Goal: Information Seeking & Learning: Find specific page/section

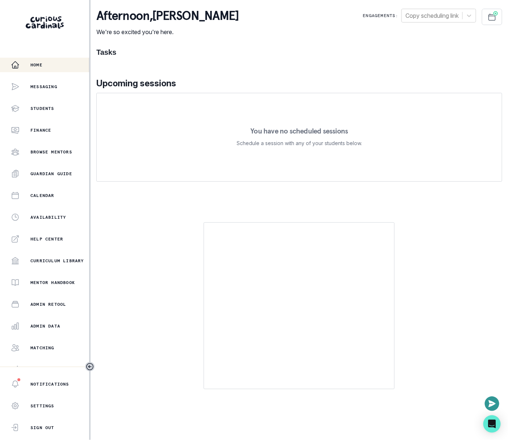
scroll to position [32, 0]
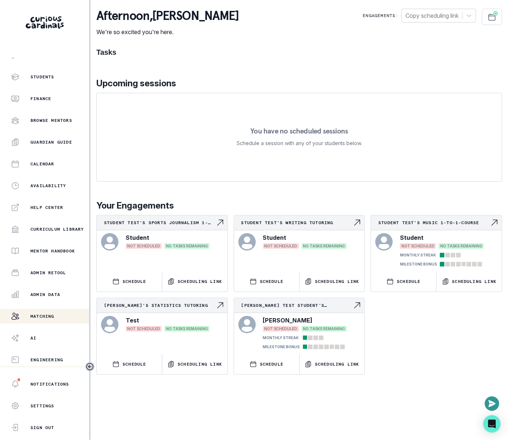
click at [49, 310] on button "Matching" at bounding box center [44, 316] width 89 height 14
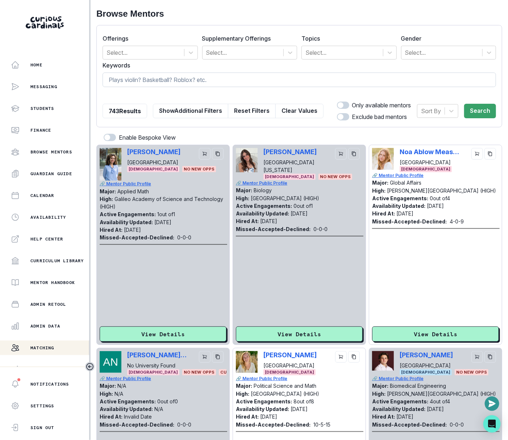
click at [231, 74] on input at bounding box center [300, 79] width 394 height 14
type input "sat"
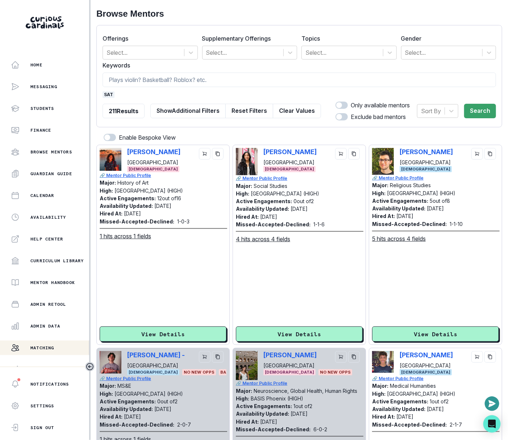
click at [398, 153] on div "[PERSON_NAME] [GEOGRAPHIC_DATA] [DEMOGRAPHIC_DATA]" at bounding box center [435, 161] width 127 height 27
copy p "[PERSON_NAME]"
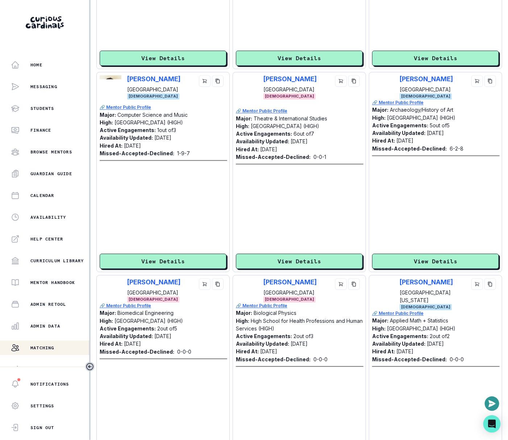
scroll to position [1752, 0]
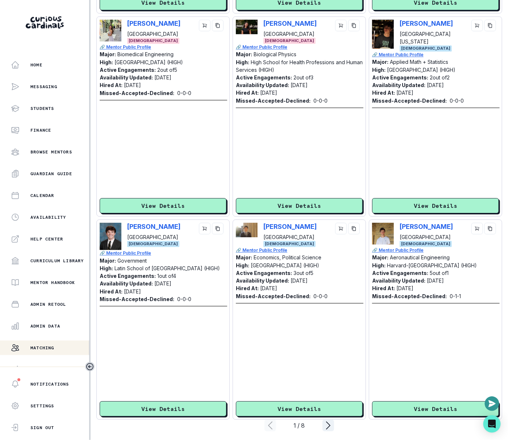
click at [294, 400] on div "[PERSON_NAME][GEOGRAPHIC_DATA] [DEMOGRAPHIC_DATA] 🔗 Mentor Public Profile Major…" at bounding box center [299, 320] width 127 height 194
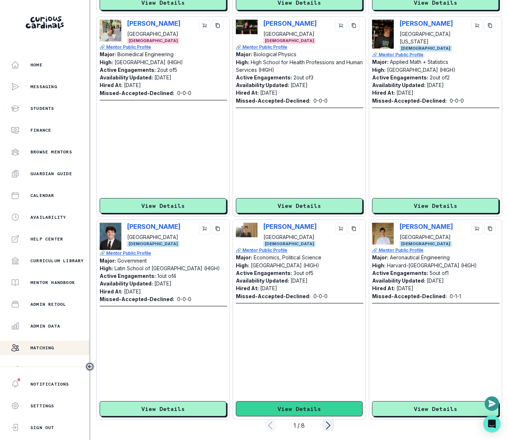
click at [296, 406] on button "View Details" at bounding box center [299, 408] width 127 height 15
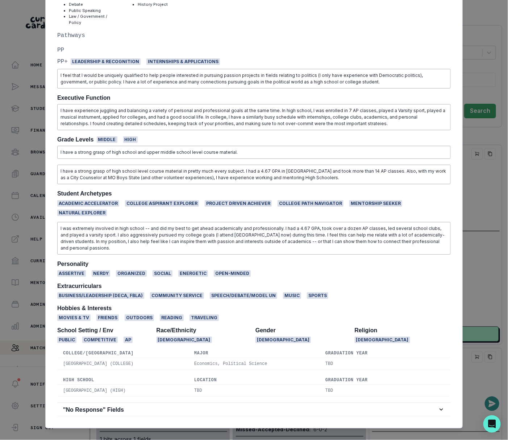
scroll to position [0, 0]
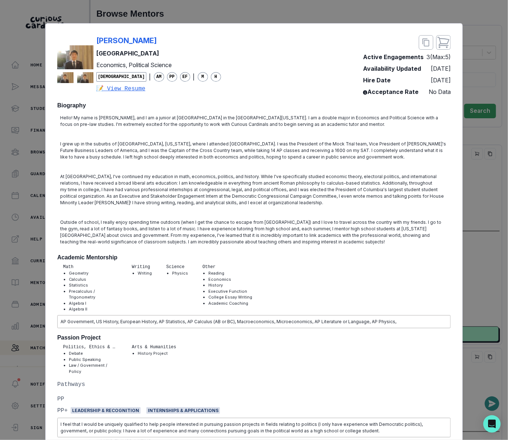
click at [483, 181] on div "[PERSON_NAME][GEOGRAPHIC_DATA] Economics, Political Science [DEMOGRAPHIC_DATA] …" at bounding box center [254, 220] width 508 height 440
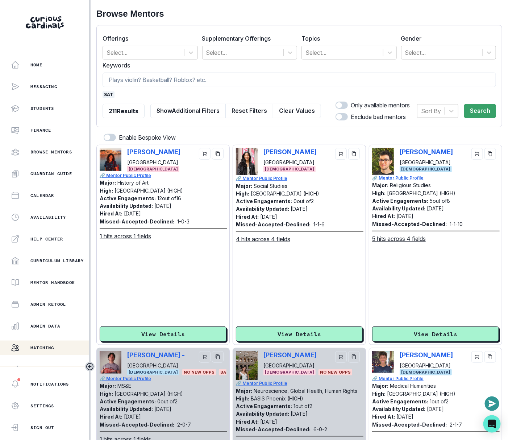
click at [314, 112] on button "Clear Values" at bounding box center [297, 111] width 48 height 14
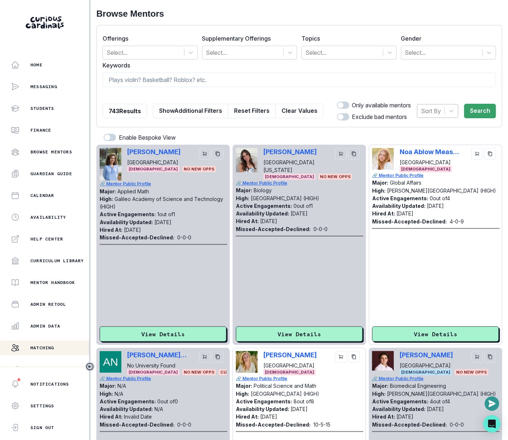
click at [431, 116] on div "Sort By" at bounding box center [431, 110] width 27 height 13
click at [430, 138] on div "Availability updated at" at bounding box center [437, 148] width 41 height 23
click at [443, 114] on div "Sort By" at bounding box center [431, 110] width 27 height 13
click at [439, 126] on div "Hired at" at bounding box center [437, 129] width 41 height 14
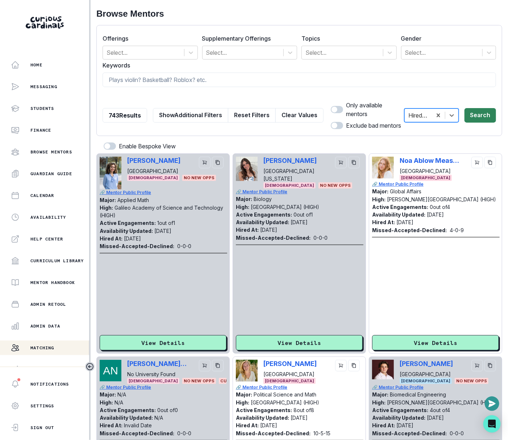
click at [488, 111] on button "Search" at bounding box center [481, 115] width 32 height 14
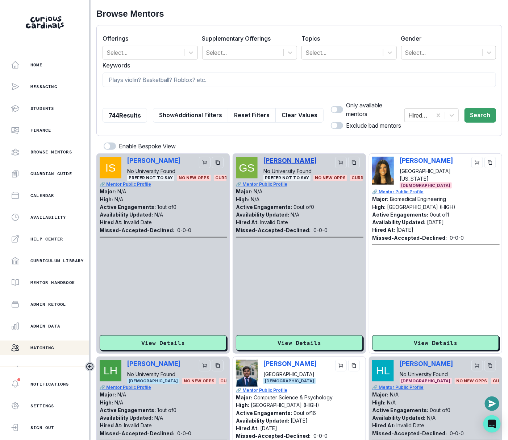
click at [274, 162] on p "[PERSON_NAME]" at bounding box center [290, 161] width 53 height 8
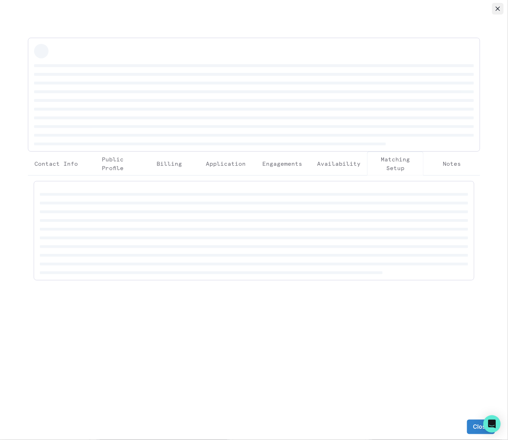
click at [498, 11] on button "Close" at bounding box center [498, 9] width 12 height 12
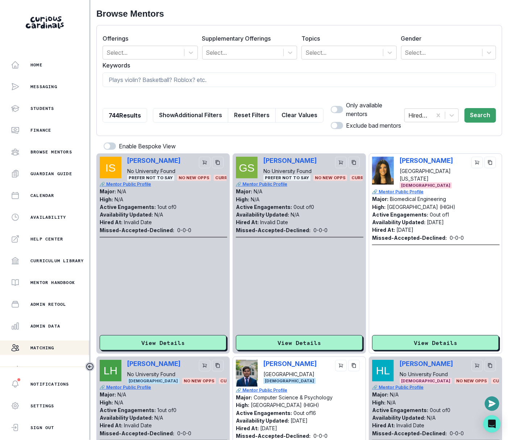
click at [262, 161] on div "Grant Surlyn No University Found Prefer not to say No New Opps CURRENTLY ONBOAR…" at bounding box center [299, 169] width 127 height 24
copy p "[PERSON_NAME]"
click at [61, 330] on button "Admin Data" at bounding box center [44, 326] width 89 height 14
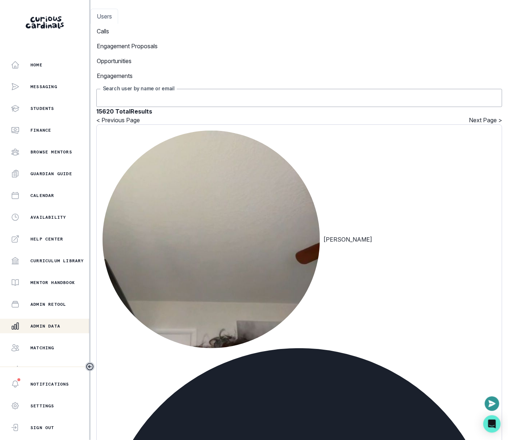
click at [238, 89] on input "Search user by name or email" at bounding box center [299, 98] width 406 height 18
paste input "[PERSON_NAME]"
type input "[PERSON_NAME]"
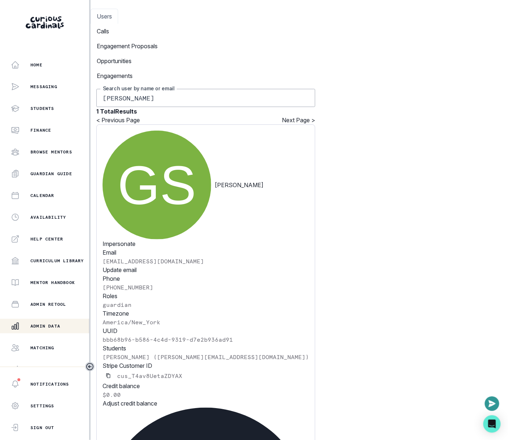
click at [309, 300] on p "guardian" at bounding box center [206, 304] width 207 height 9
click at [42, 345] on p "Matching" at bounding box center [42, 348] width 24 height 6
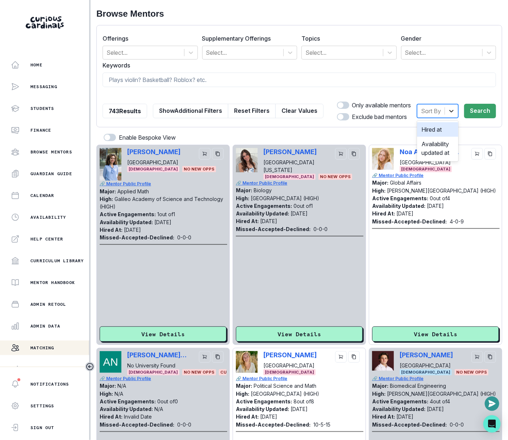
click at [447, 116] on div at bounding box center [451, 110] width 13 height 13
click at [445, 124] on div "Hired at" at bounding box center [437, 129] width 41 height 14
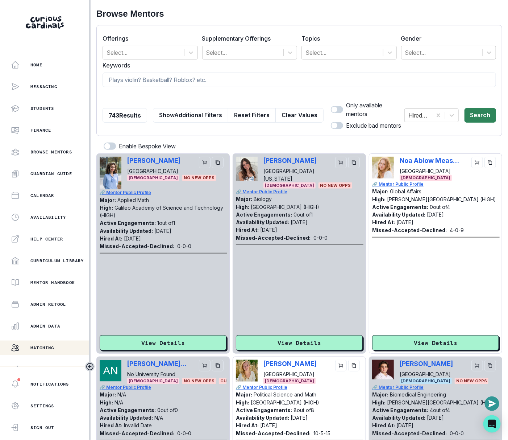
click at [478, 108] on button "Search" at bounding box center [481, 115] width 32 height 14
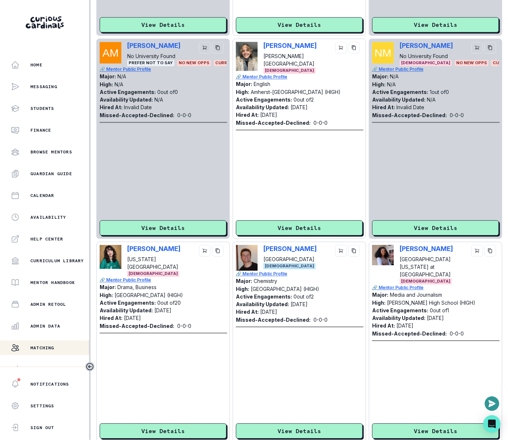
scroll to position [286, 0]
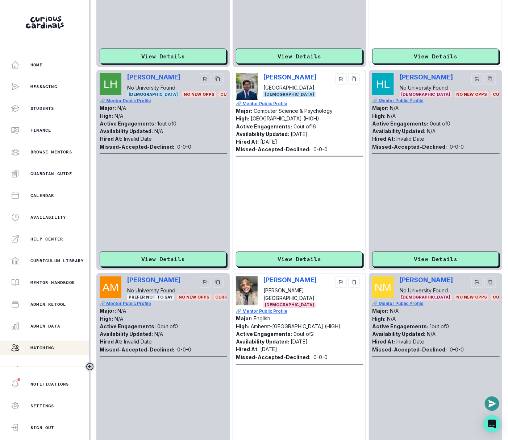
click at [189, 279] on div "[PERSON_NAME] No University Found" at bounding box center [176, 285] width 99 height 18
click at [123, 283] on div "[PERSON_NAME] No University Found Prefer not to say No New Opps CURRENTLY ONBOA…" at bounding box center [163, 288] width 127 height 24
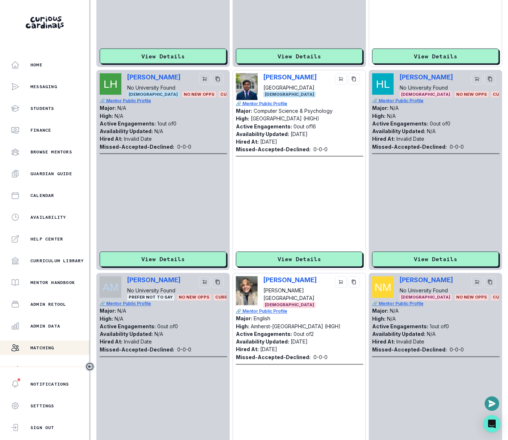
click at [123, 283] on div "[PERSON_NAME] No University Found Prefer not to say No New Opps CURRENTLY ONBOA…" at bounding box center [163, 288] width 127 height 24
click at [126, 281] on div "[PERSON_NAME] No University Found Prefer not to say No New Opps CURRENTLY ONBOA…" at bounding box center [163, 288] width 127 height 24
copy p "[PERSON_NAME]"
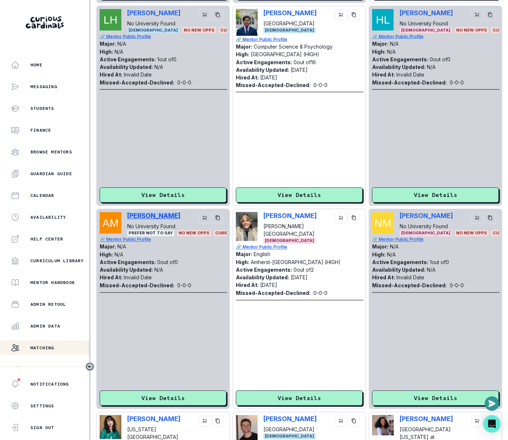
scroll to position [361, 0]
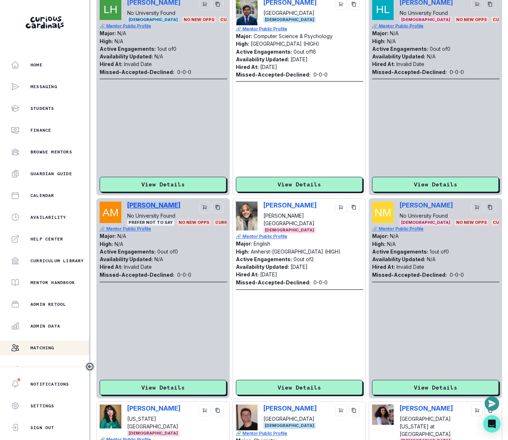
copy p "[PERSON_NAME]"
click at [47, 331] on button "Admin Data" at bounding box center [44, 326] width 89 height 14
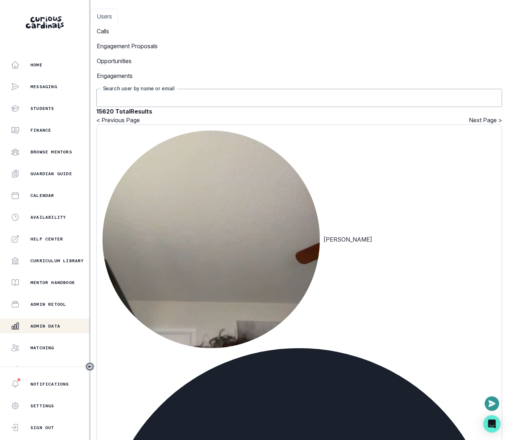
click at [246, 89] on input "Search user by name or email" at bounding box center [299, 98] width 406 height 18
paste input "[PERSON_NAME]"
type input "[PERSON_NAME]"
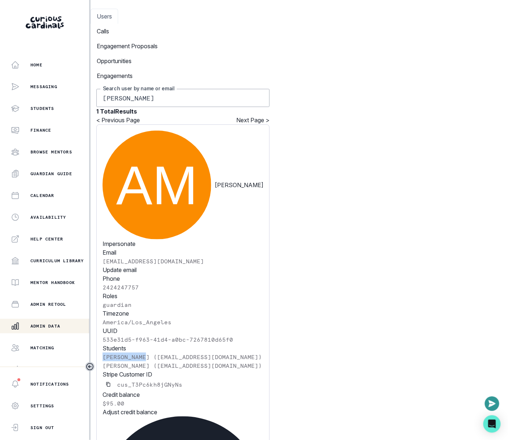
drag, startPoint x: 150, startPoint y: 242, endPoint x: 105, endPoint y: 242, distance: 44.6
click at [105, 242] on div "[PERSON_NAME] Impersonate Confirmation Are you sure? Impersonating means that w…" at bounding box center [182, 358] width 173 height 468
copy p "[PERSON_NAME]"
click at [179, 89] on input "[PERSON_NAME]" at bounding box center [182, 98] width 173 height 18
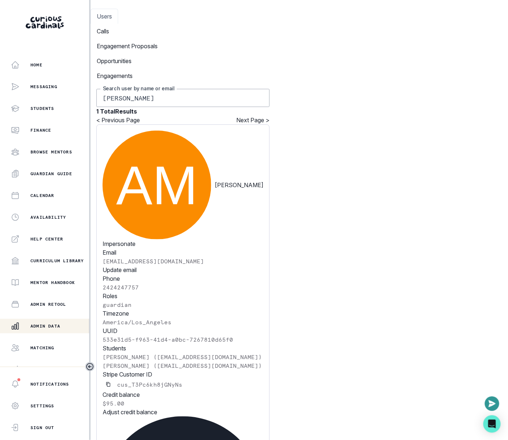
click at [179, 89] on input "[PERSON_NAME]" at bounding box center [182, 98] width 173 height 18
paste input "Sloane"
type input "[PERSON_NAME]"
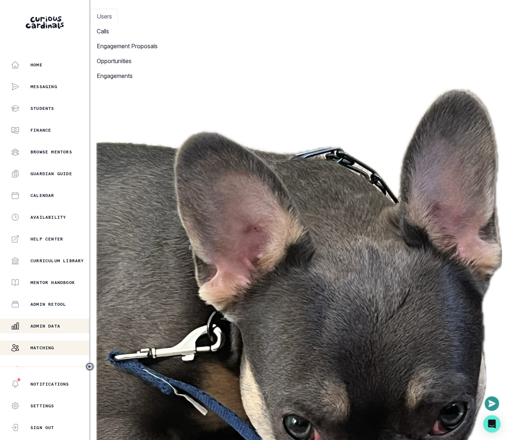
click at [40, 348] on p "Matching" at bounding box center [42, 348] width 24 height 6
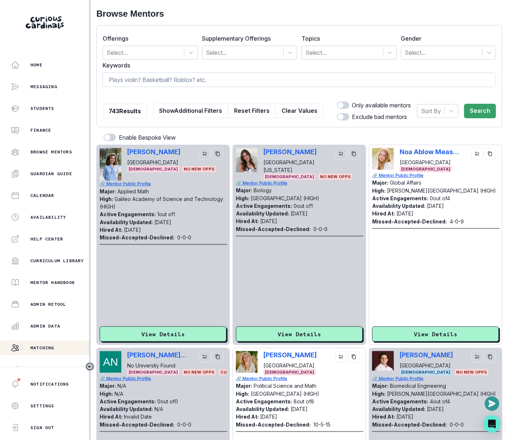
click at [203, 82] on input at bounding box center [300, 79] width 394 height 14
paste input "[PERSON_NAME]"
type input "[PERSON_NAME]"
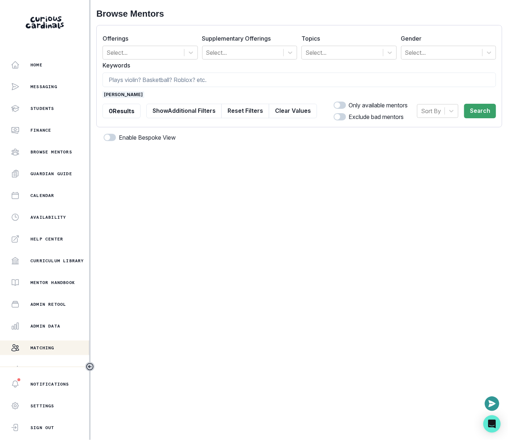
click at [129, 94] on span "[PERSON_NAME]" at bounding box center [124, 94] width 42 height 7
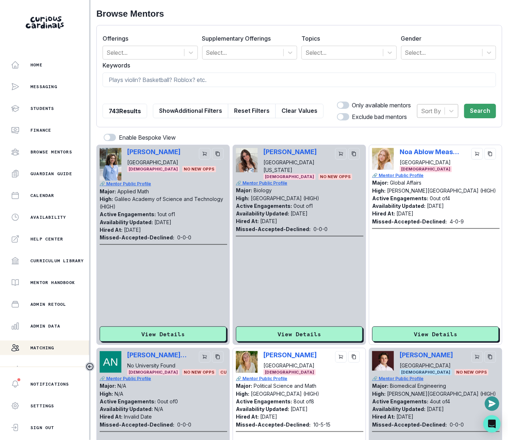
click at [443, 115] on div "Sort By" at bounding box center [431, 110] width 27 height 13
click at [444, 123] on div "Hired at" at bounding box center [437, 129] width 41 height 14
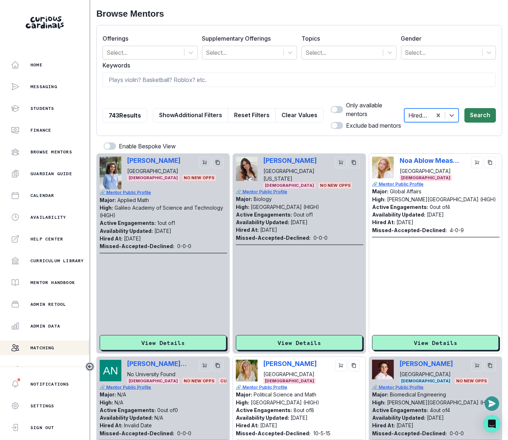
click at [476, 110] on button "Search" at bounding box center [481, 115] width 32 height 14
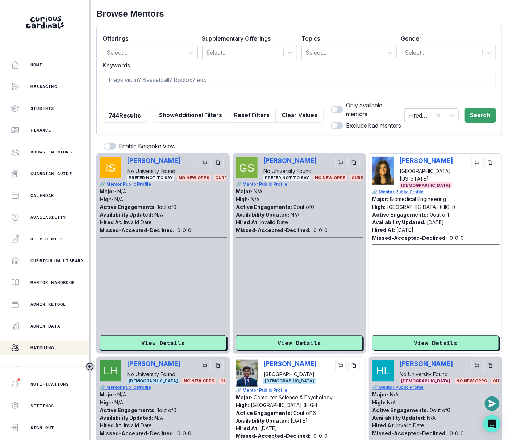
click at [126, 364] on div "[PERSON_NAME] No University Found [DEMOGRAPHIC_DATA] No New Opps CURRENTLY ONBO…" at bounding box center [163, 372] width 127 height 24
copy p "[PERSON_NAME]"
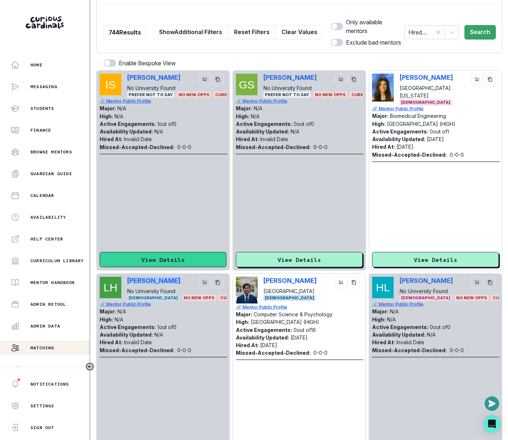
scroll to position [85, 0]
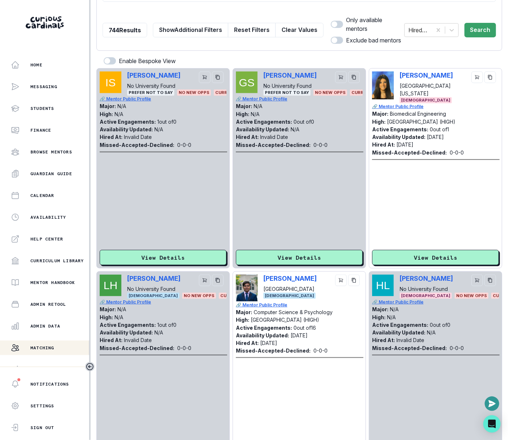
click at [398, 280] on div "[PERSON_NAME] No University Found [DEMOGRAPHIC_DATA] No New Opps CURRENTLY ONBO…" at bounding box center [435, 286] width 127 height 24
copy p "[PERSON_NAME]"
click at [51, 320] on button "Admin Data" at bounding box center [44, 326] width 89 height 14
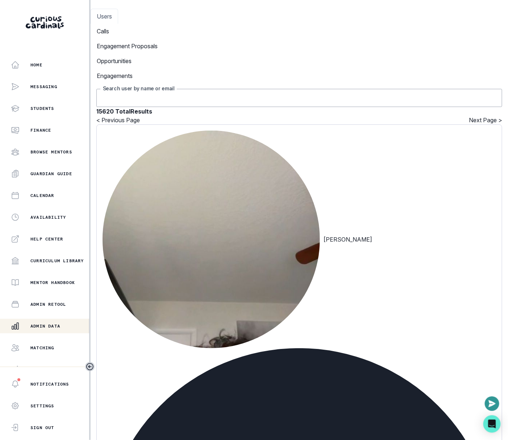
click at [244, 89] on input "Search user by name or email" at bounding box center [299, 98] width 406 height 18
paste input "[PERSON_NAME]"
type input "[PERSON_NAME]"
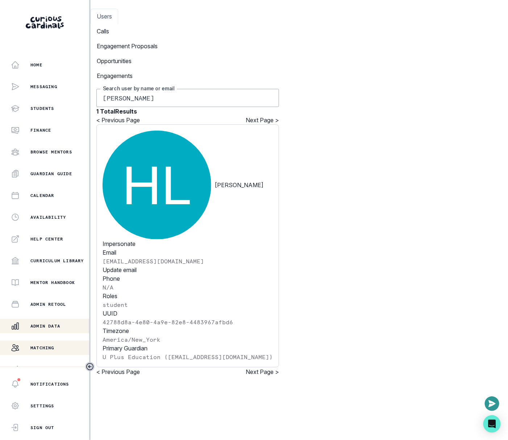
click at [60, 349] on div "Matching" at bounding box center [50, 347] width 78 height 9
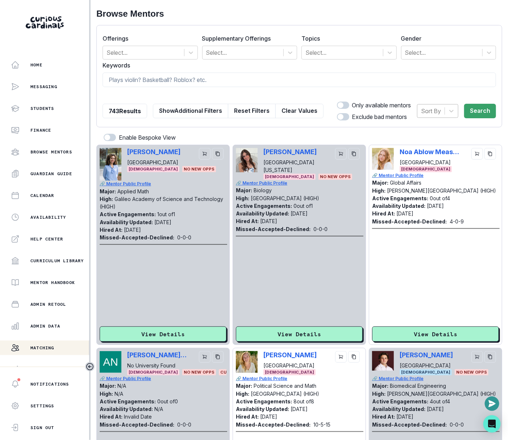
click at [432, 109] on div at bounding box center [431, 111] width 20 height 10
click at [432, 124] on div "Hired at" at bounding box center [437, 129] width 41 height 14
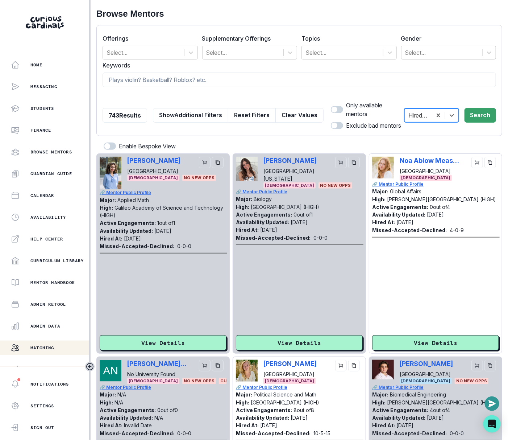
click at [480, 124] on div "option Hired at, selected. Select is focused ,type to refine list, press Down t…" at bounding box center [451, 115] width 92 height 29
click at [480, 116] on button "Search" at bounding box center [481, 115] width 32 height 14
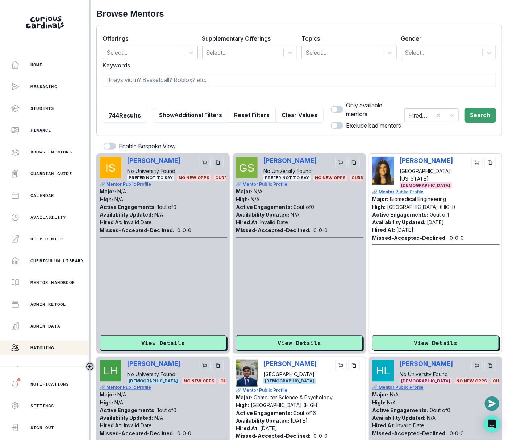
scroll to position [80, 0]
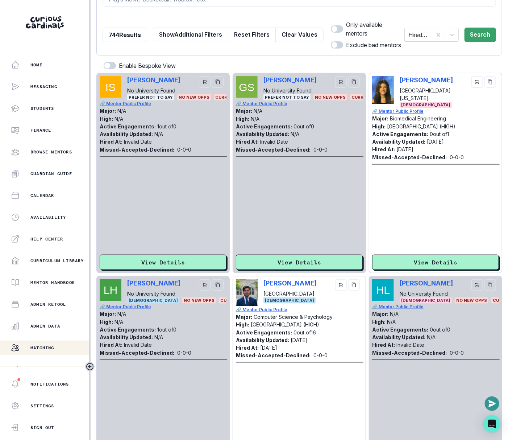
click at [124, 82] on div "[PERSON_NAME] No University Found Prefer not to say No New Opps CURRENTLY ONBOA…" at bounding box center [163, 88] width 127 height 24
copy p "[PERSON_NAME]"
click at [42, 327] on p "Admin Data" at bounding box center [45, 326] width 30 height 6
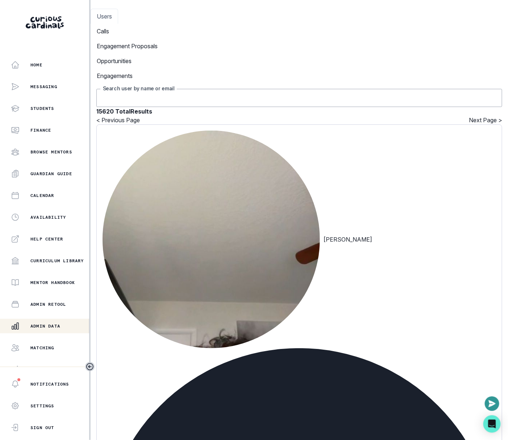
click at [239, 89] on input "Search user by name or email" at bounding box center [299, 98] width 406 height 18
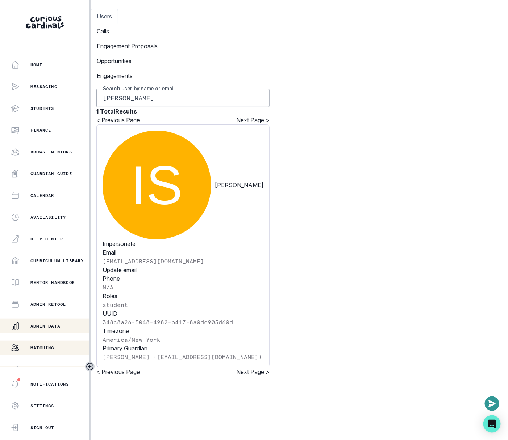
scroll to position [24, 0]
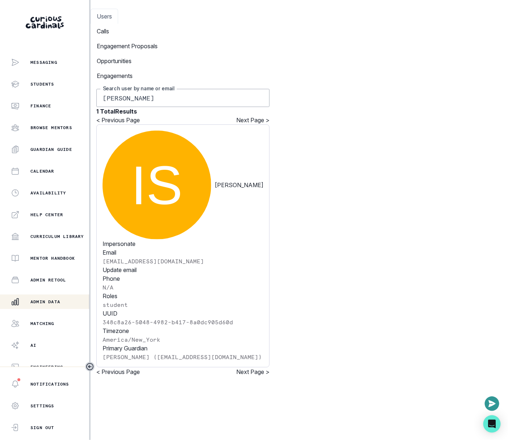
click at [44, 331] on div "Home Messaging Students Finance Browse Mentors Guardian Guide Calendar Availabi…" at bounding box center [44, 212] width 89 height 309
click at [44, 324] on p "Matching" at bounding box center [42, 323] width 24 height 6
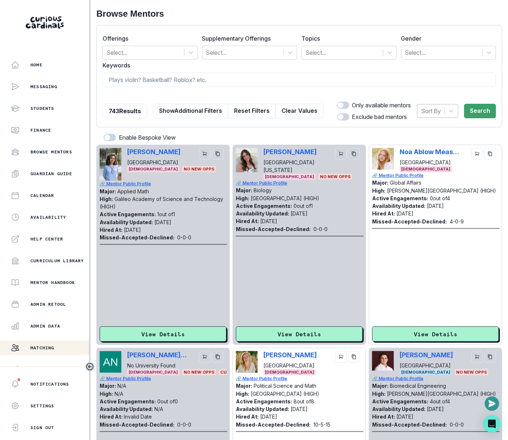
click at [434, 109] on div at bounding box center [431, 111] width 20 height 10
click at [434, 126] on div "Hired at" at bounding box center [437, 129] width 41 height 14
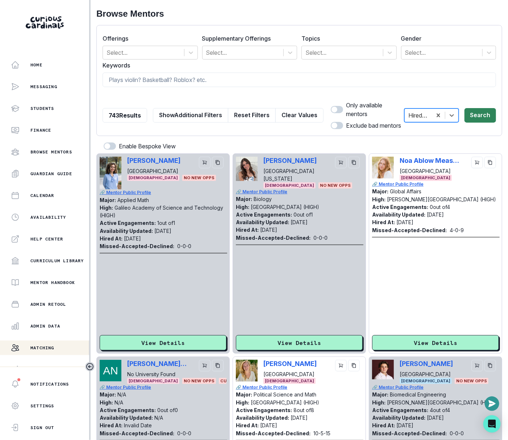
click at [481, 112] on button "Search" at bounding box center [481, 115] width 32 height 14
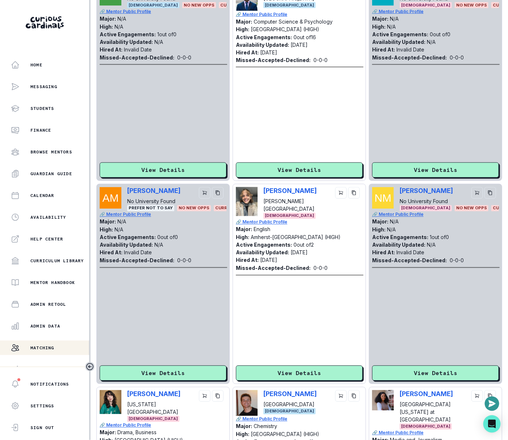
scroll to position [439, 0]
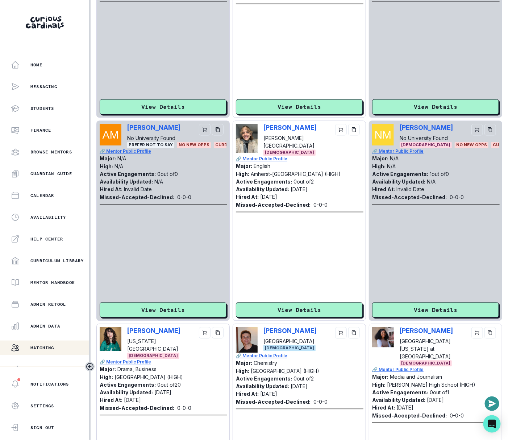
click at [397, 130] on div "[PERSON_NAME] No University Found [DEMOGRAPHIC_DATA] No New Opps CURRENTLY ONBO…" at bounding box center [435, 136] width 127 height 24
copy p "[PERSON_NAME]"
click at [51, 324] on p "Admin Data" at bounding box center [45, 326] width 30 height 6
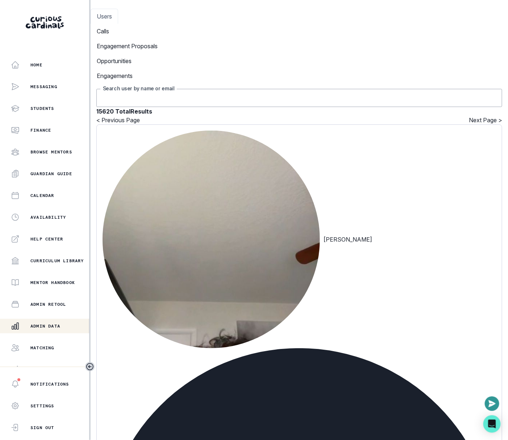
click at [255, 89] on input "Search user by name or email" at bounding box center [299, 98] width 406 height 18
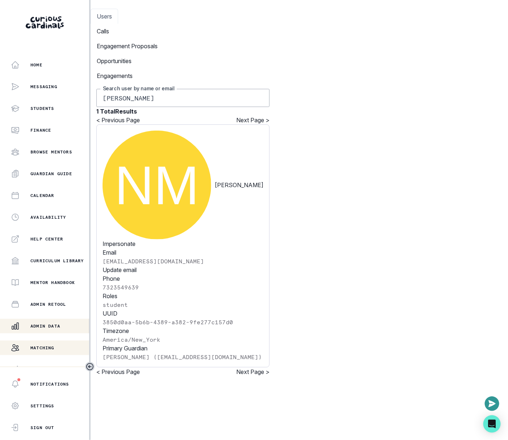
click at [65, 346] on div "Matching" at bounding box center [50, 347] width 78 height 9
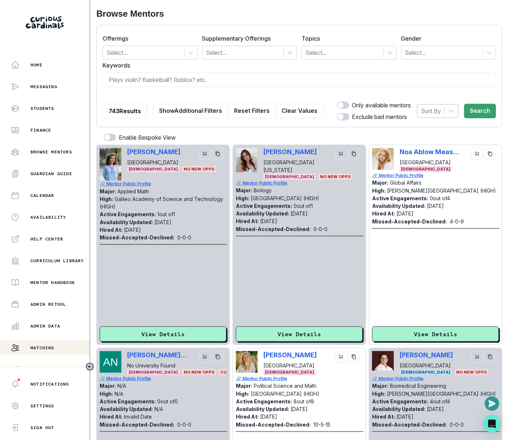
click at [434, 112] on div at bounding box center [431, 111] width 20 height 10
click at [437, 127] on div "Hired at" at bounding box center [437, 129] width 41 height 14
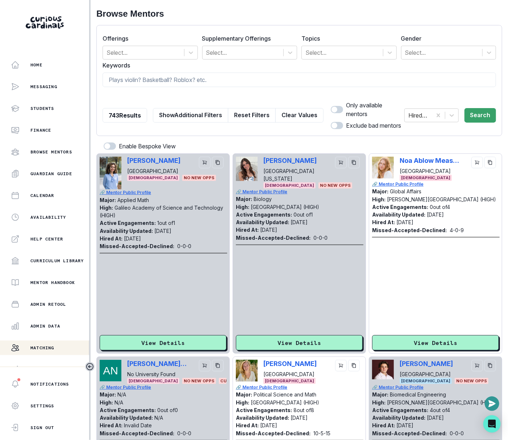
click at [483, 104] on div "Hired at Search" at bounding box center [451, 115] width 92 height 29
click at [483, 112] on button "Search" at bounding box center [481, 115] width 32 height 14
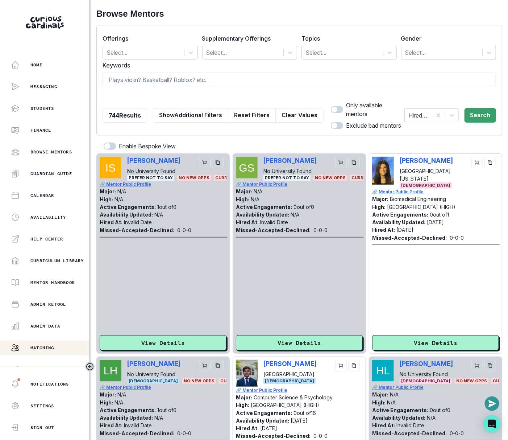
scroll to position [393, 0]
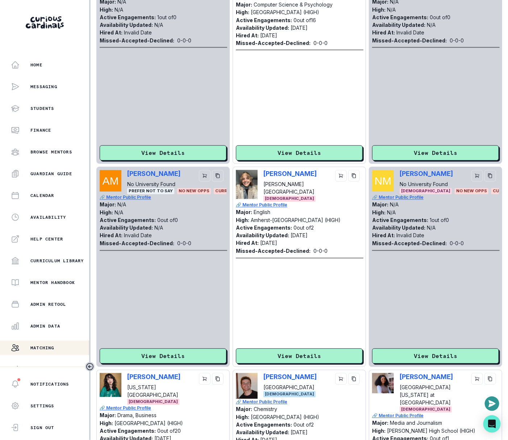
click at [399, 177] on div "[PERSON_NAME] No University Found [DEMOGRAPHIC_DATA] No New Opps CURRENTLY ONBO…" at bounding box center [435, 182] width 127 height 24
copy p "[PERSON_NAME]"
click at [125, 175] on div "[PERSON_NAME] No University Found Prefer not to say No New Opps CURRENTLY ONBOA…" at bounding box center [163, 182] width 127 height 24
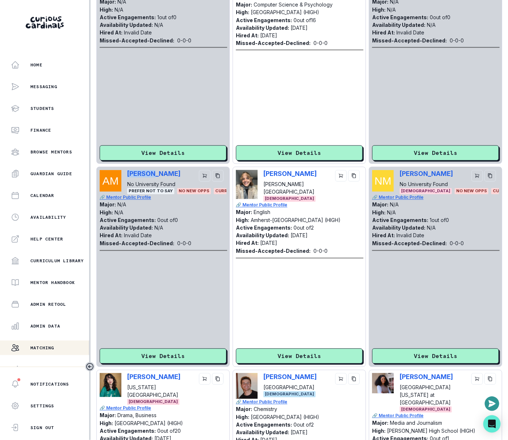
click at [125, 175] on div "[PERSON_NAME] No University Found Prefer not to say No New Opps CURRENTLY ONBOA…" at bounding box center [163, 182] width 127 height 24
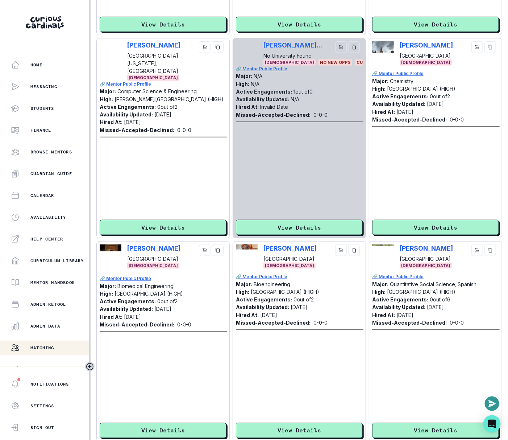
scroll to position [1116, 0]
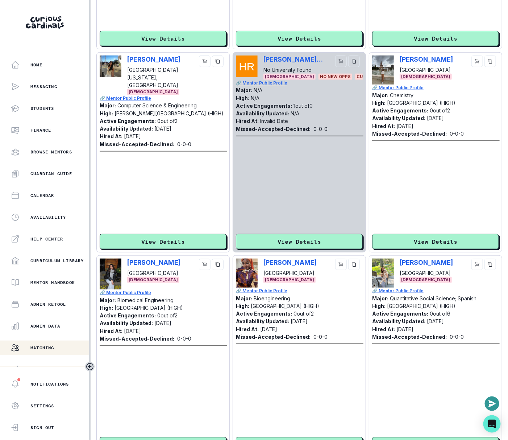
click at [262, 61] on div "[PERSON_NAME] Reijtenbagh No University Found [DEMOGRAPHIC_DATA] No New Opps CU…" at bounding box center [299, 67] width 127 height 24
click at [63, 330] on button "Admin Data" at bounding box center [44, 326] width 89 height 14
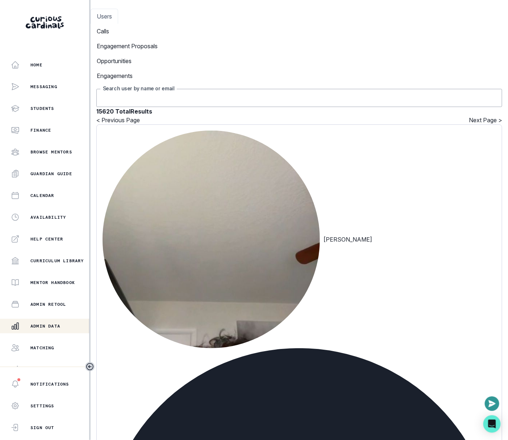
click at [250, 90] on input "Search user by name or email" at bounding box center [299, 98] width 406 height 18
paste input "[PERSON_NAME] Reijtenbagh"
type input "[PERSON_NAME] Reijtenbagh"
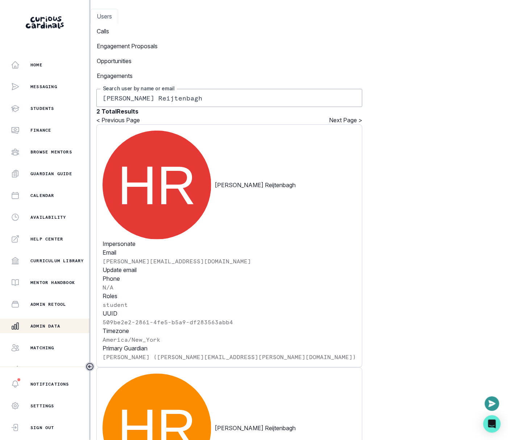
click at [56, 327] on p "Admin Data" at bounding box center [45, 326] width 30 height 6
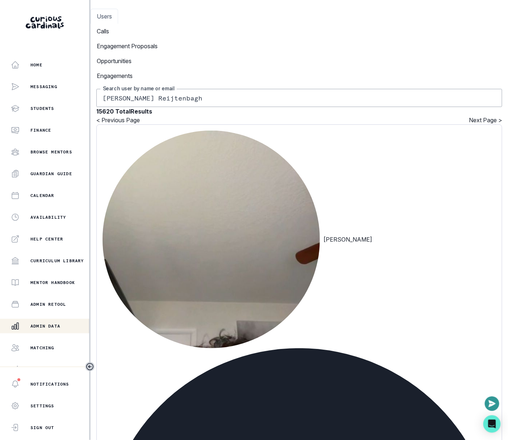
click at [194, 89] on input "[PERSON_NAME] Reijtenbagh" at bounding box center [299, 98] width 406 height 18
type input "sloane"
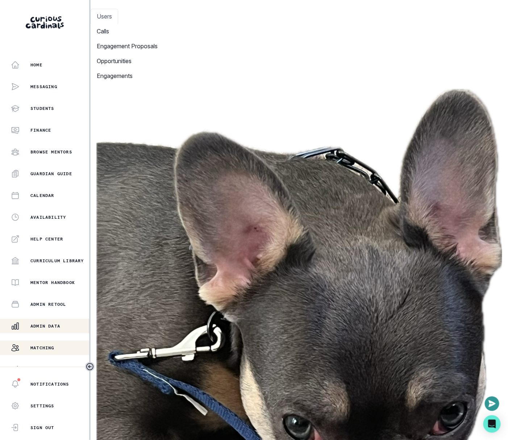
click at [50, 342] on button "Matching" at bounding box center [44, 347] width 89 height 14
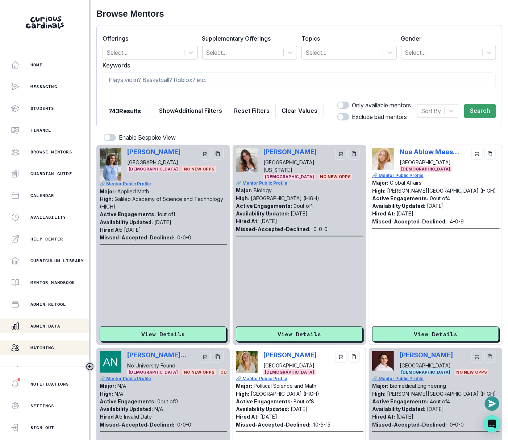
click at [59, 325] on p "Admin Data" at bounding box center [45, 326] width 30 height 6
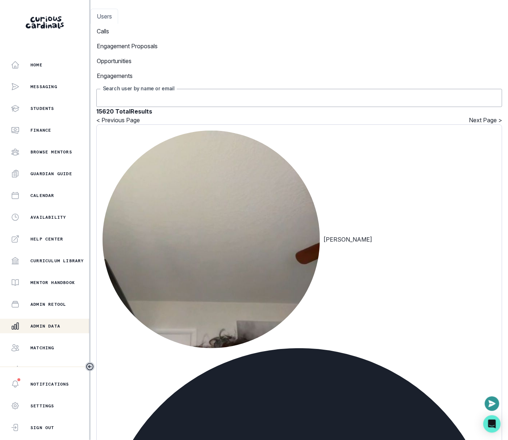
click at [208, 89] on input "Search user by name or email" at bounding box center [299, 98] width 406 height 18
type input "maed"
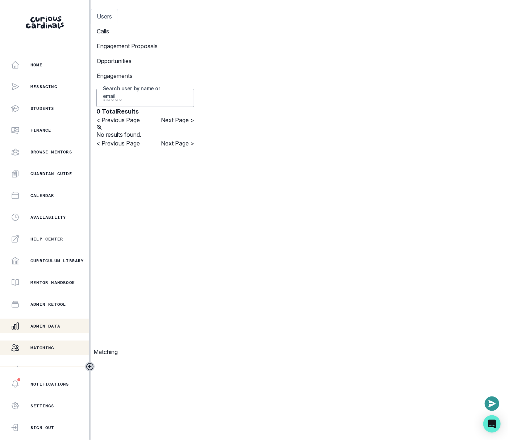
click at [58, 350] on div "Matching" at bounding box center [50, 347] width 78 height 9
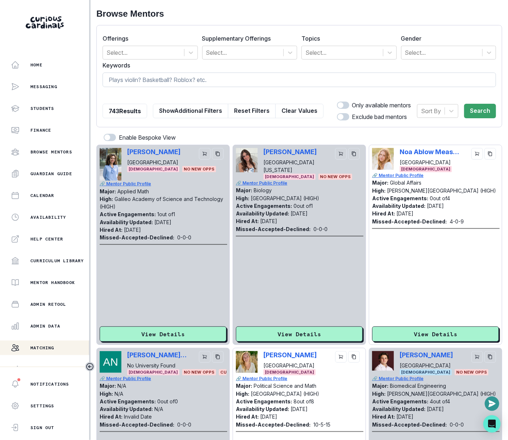
click at [229, 82] on input at bounding box center [300, 79] width 394 height 14
type input "[PERSON_NAME]"
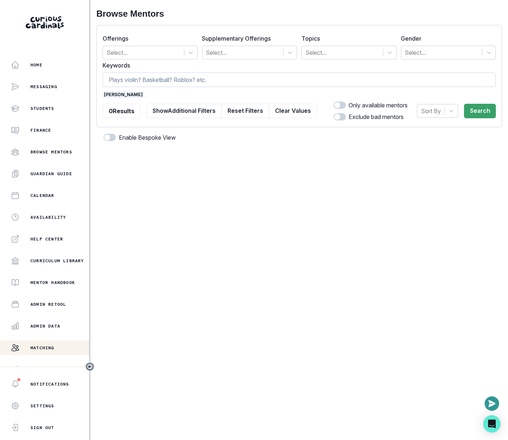
click at [131, 96] on span "[PERSON_NAME]" at bounding box center [124, 94] width 42 height 7
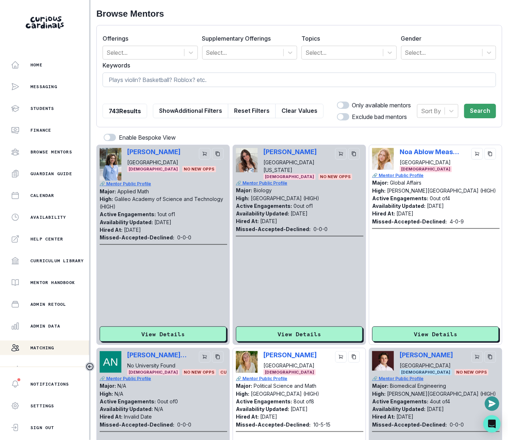
click at [138, 83] on input at bounding box center [300, 79] width 394 height 14
click at [441, 110] on div at bounding box center [431, 111] width 20 height 10
click at [441, 133] on div "Hired at" at bounding box center [437, 129] width 41 height 14
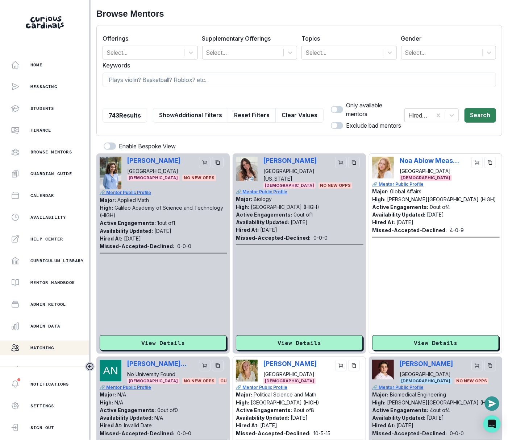
click at [482, 109] on button "Search" at bounding box center [481, 115] width 32 height 14
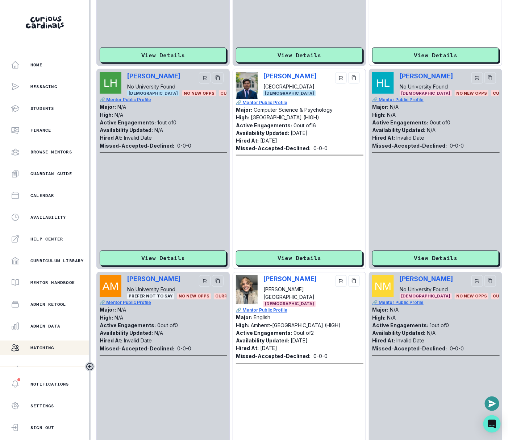
scroll to position [377, 0]
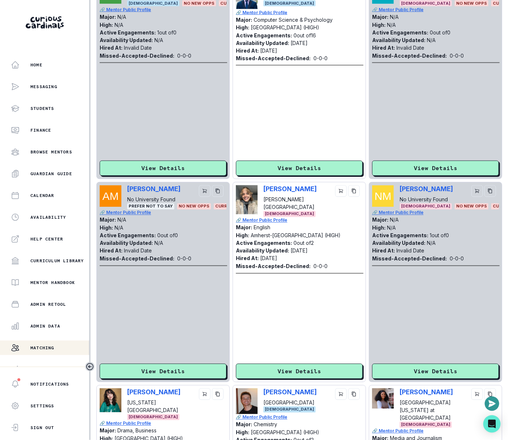
click at [127, 192] on div "[PERSON_NAME] No University Found Prefer not to say No New Opps CURRENTLY ONBOA…" at bounding box center [163, 197] width 127 height 24
click at [52, 333] on div "Home Messaging Students Finance Browse Mentors Guardian Guide Calendar Availabi…" at bounding box center [44, 212] width 89 height 309
click at [52, 326] on p "Admin Data" at bounding box center [45, 326] width 30 height 6
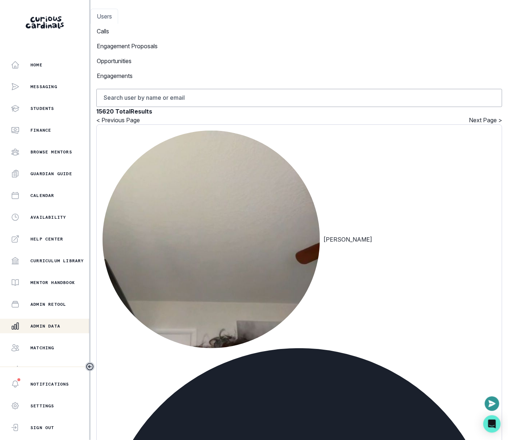
click at [195, 89] on input "Search user by name or email" at bounding box center [299, 98] width 406 height 18
paste input "[PERSON_NAME]"
type input "[PERSON_NAME]"
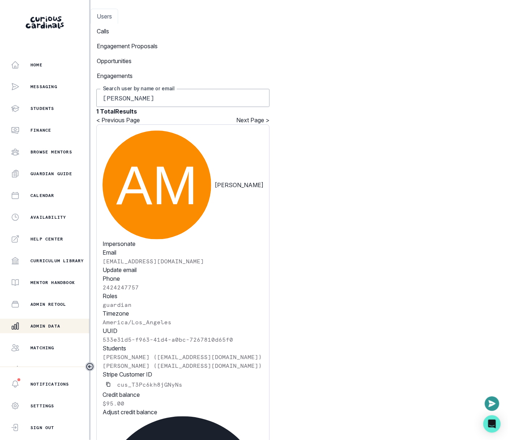
click at [264, 248] on div "Email [EMAIL_ADDRESS][DOMAIN_NAME] Update email" at bounding box center [183, 261] width 161 height 26
click at [207, 89] on input "[PERSON_NAME]" at bounding box center [182, 98] width 173 height 18
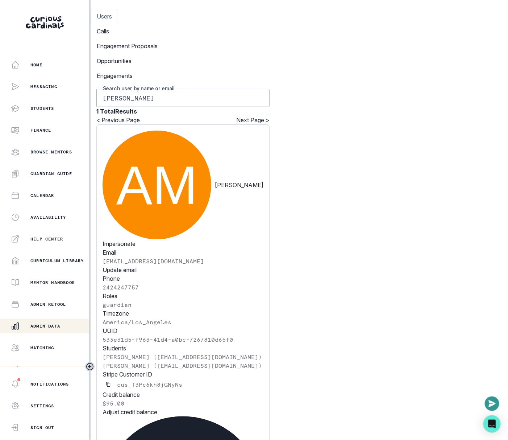
click at [207, 89] on input "[PERSON_NAME]" at bounding box center [182, 98] width 173 height 18
paste input "[EMAIL_ADDRESS][DOMAIN_NAME]"
type input "[EMAIL_ADDRESS][DOMAIN_NAME]"
drag, startPoint x: 150, startPoint y: 242, endPoint x: 100, endPoint y: 243, distance: 50.4
click at [100, 243] on div "[EMAIL_ADDRESS][DOMAIN_NAME] Search user by name or email 1 Total Results < Pre…" at bounding box center [183, 344] width 185 height 523
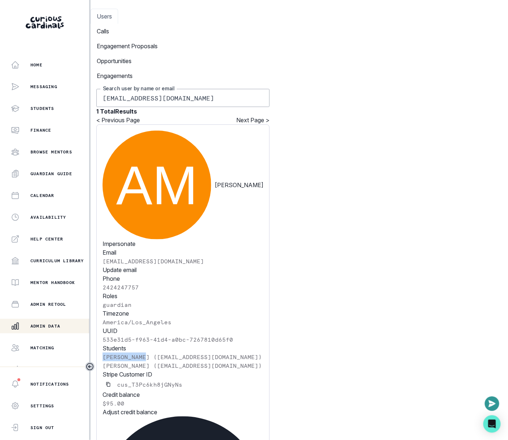
click at [219, 89] on input "[EMAIL_ADDRESS][DOMAIN_NAME]" at bounding box center [182, 98] width 173 height 18
paste input "[PERSON_NAME]"
type input "[PERSON_NAME]"
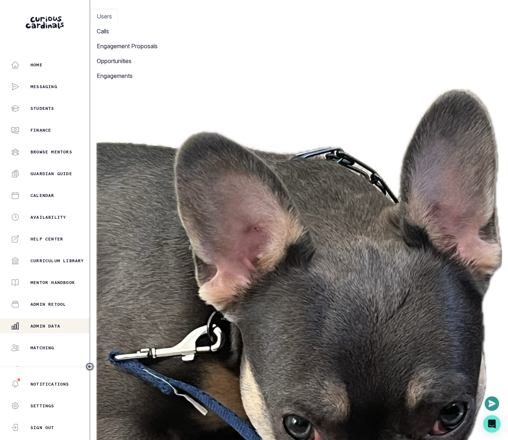
click at [58, 320] on button "Admin Data" at bounding box center [45, 326] width 91 height 14
click at [52, 355] on div "Home Messaging Students Finance Browse Mentors Guardian Guide Calendar Availabi…" at bounding box center [44, 212] width 89 height 309
click at [53, 347] on p "Matching" at bounding box center [42, 348] width 24 height 6
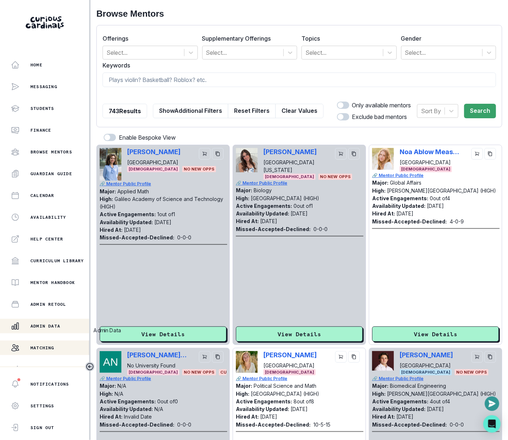
click at [54, 329] on div "Admin Data" at bounding box center [50, 326] width 78 height 9
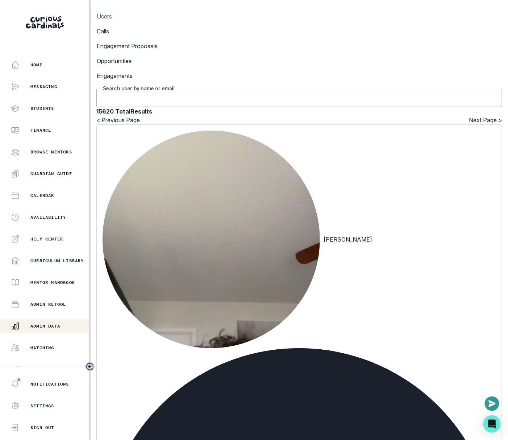
click at [208, 89] on input "Search user by name or email" at bounding box center [299, 98] width 406 height 18
paste input "[PERSON_NAME]"
click at [207, 89] on input "[PERSON_NAME]" at bounding box center [299, 98] width 406 height 18
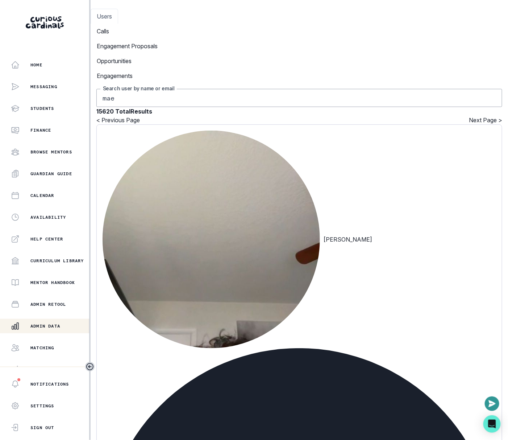
type input "maed"
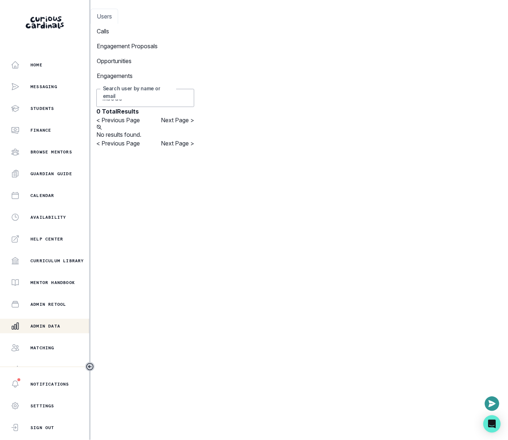
click at [170, 89] on input "maede" at bounding box center [145, 98] width 98 height 18
type input "[PERSON_NAME]"
click at [154, 89] on input "[PERSON_NAME]" at bounding box center [145, 98] width 98 height 18
click at [157, 89] on input "[PERSON_NAME]" at bounding box center [145, 98] width 98 height 18
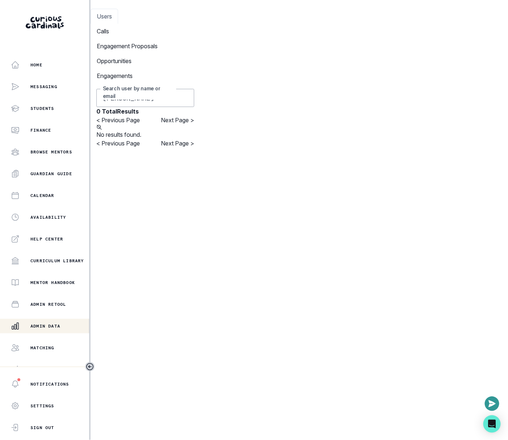
type input "[PERSON_NAME]"
click at [125, 89] on input "[PERSON_NAME]" at bounding box center [145, 98] width 98 height 18
click at [59, 344] on div "Matching" at bounding box center [50, 347] width 78 height 9
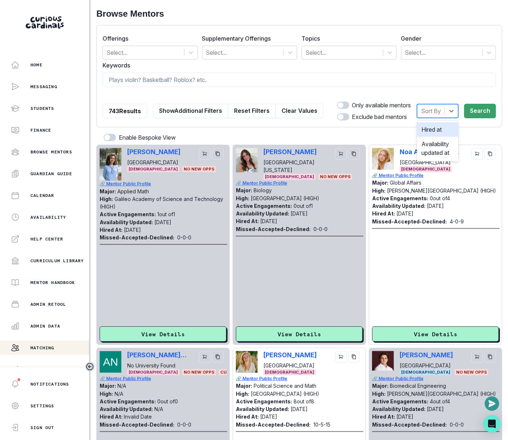
click at [419, 116] on div "Sort By" at bounding box center [431, 110] width 27 height 13
click at [426, 125] on div "Hired at" at bounding box center [437, 129] width 41 height 14
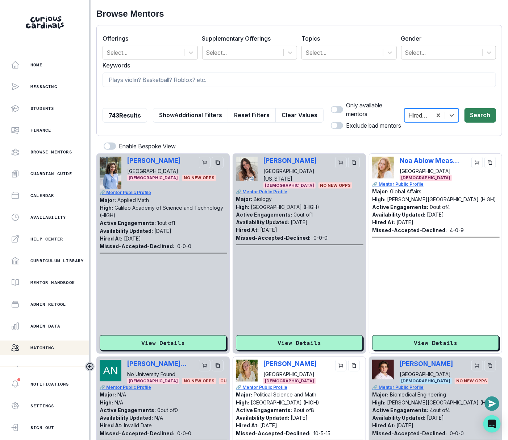
click at [488, 116] on button "Search" at bounding box center [481, 115] width 32 height 14
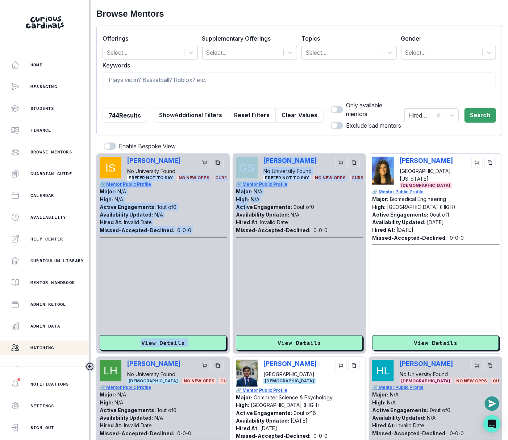
drag, startPoint x: 130, startPoint y: 179, endPoint x: 247, endPoint y: 208, distance: 119.9
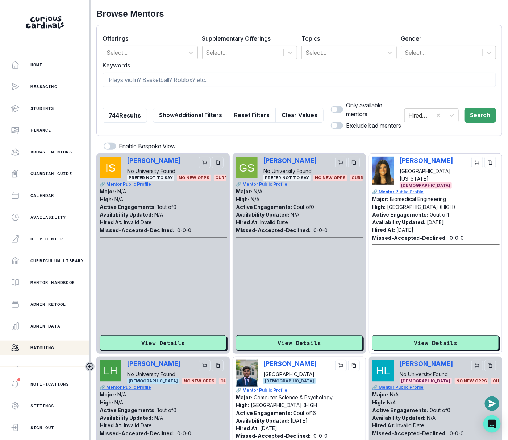
click at [134, 207] on p "Active Engagements:" at bounding box center [128, 207] width 56 height 6
click at [124, 187] on div "Major: N/A" at bounding box center [164, 191] width 128 height 8
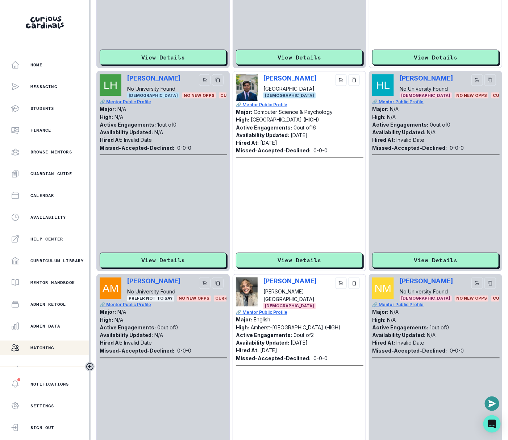
scroll to position [319, 0]
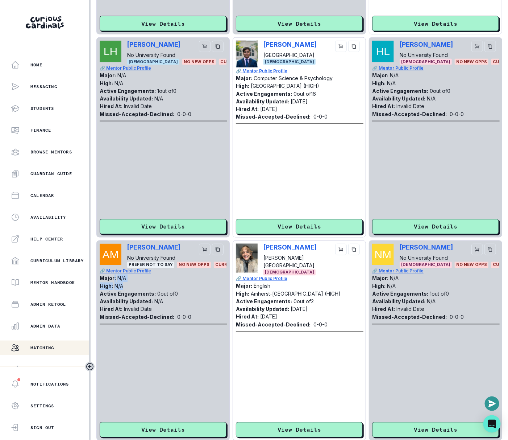
drag, startPoint x: 113, startPoint y: 279, endPoint x: 165, endPoint y: 286, distance: 52.7
click at [165, 286] on div "🔗 Mentor Public Profile Major: N/A High: N/A Active Engagements: 0 out of 0 Ava…" at bounding box center [164, 294] width 128 height 53
click at [398, 249] on div "[PERSON_NAME] No University Found [DEMOGRAPHIC_DATA] No New Opps CURRENTLY ONBO…" at bounding box center [435, 256] width 127 height 24
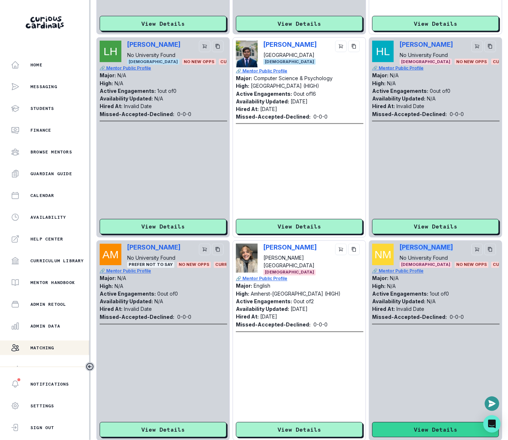
click at [420, 425] on button "View Details" at bounding box center [435, 429] width 127 height 15
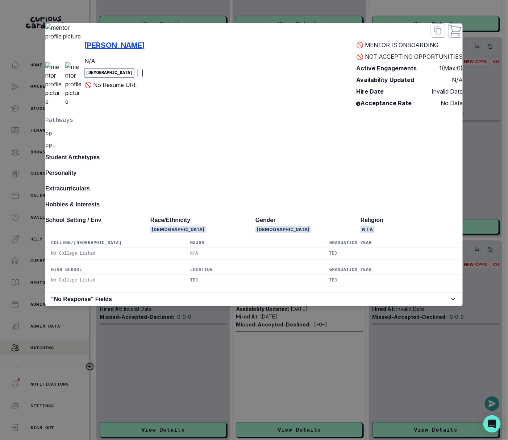
click at [135, 51] on p "[PERSON_NAME]" at bounding box center [114, 45] width 61 height 11
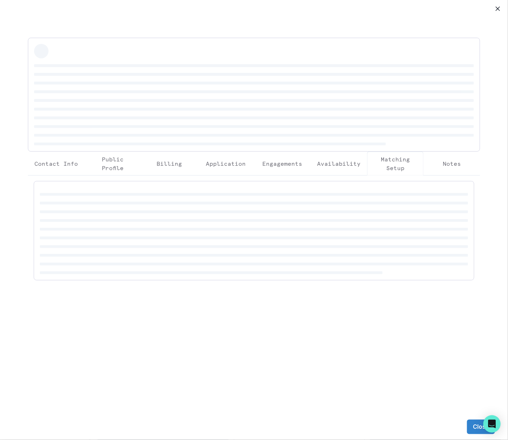
click at [271, 165] on p "Engagements" at bounding box center [282, 163] width 40 height 9
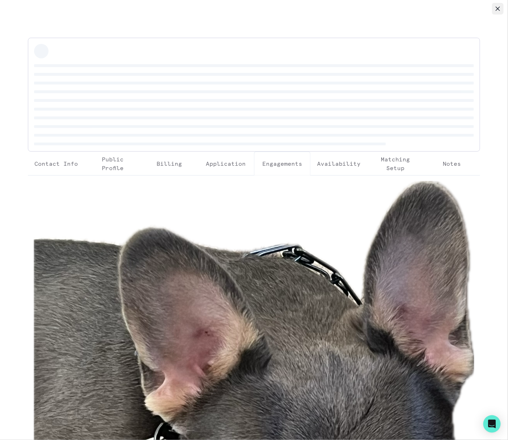
click at [495, 9] on button "Close" at bounding box center [498, 9] width 12 height 12
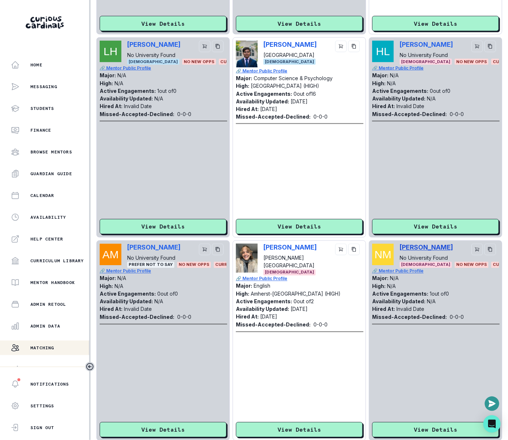
click at [428, 248] on p "[PERSON_NAME]" at bounding box center [426, 248] width 53 height 8
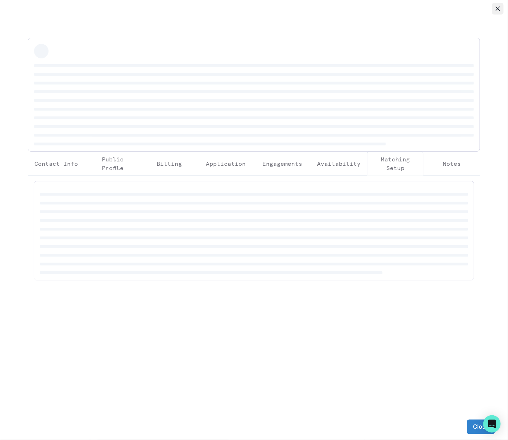
click at [494, 8] on button "Close" at bounding box center [498, 9] width 12 height 12
